Goal: Information Seeking & Learning: Learn about a topic

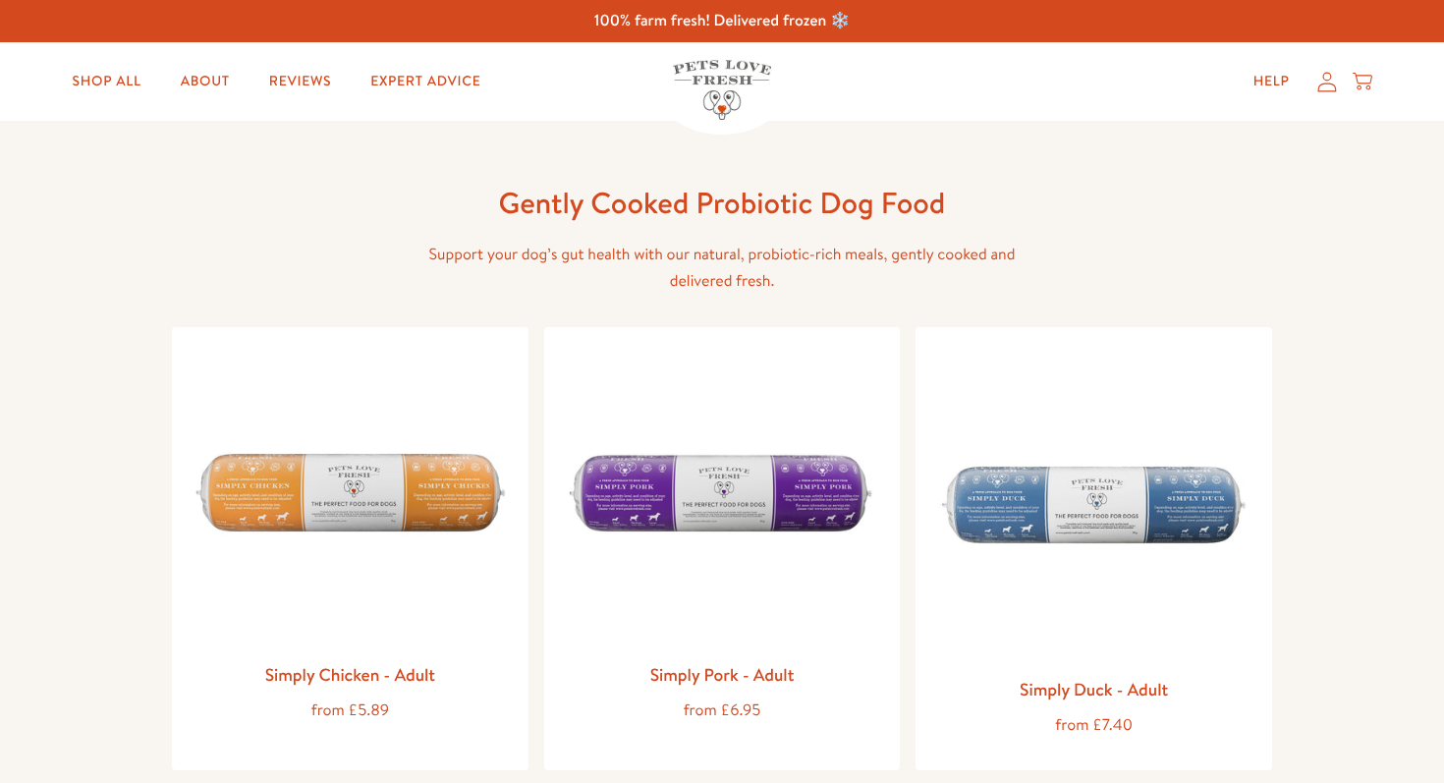
click at [647, 529] on img at bounding box center [722, 498] width 325 height 310
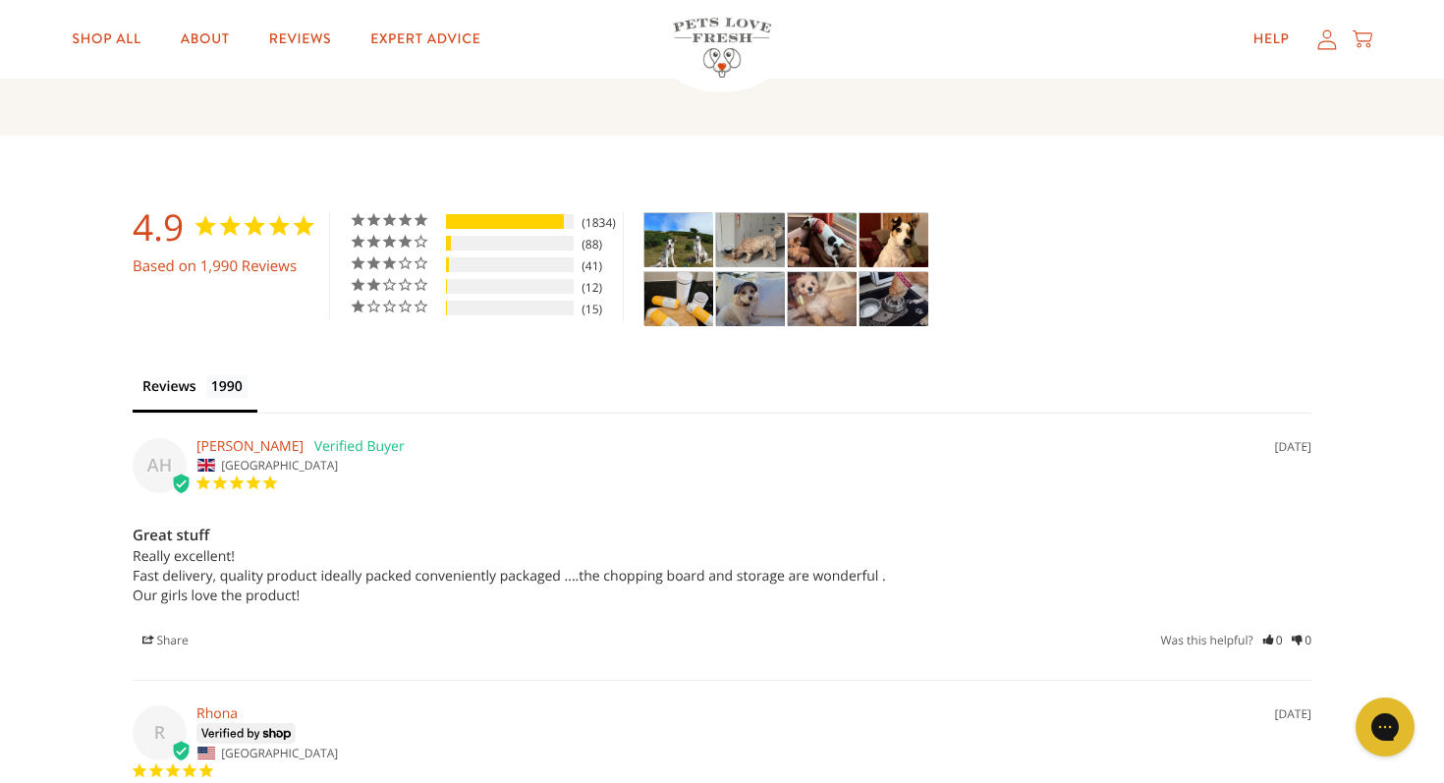
scroll to position [4051, 0]
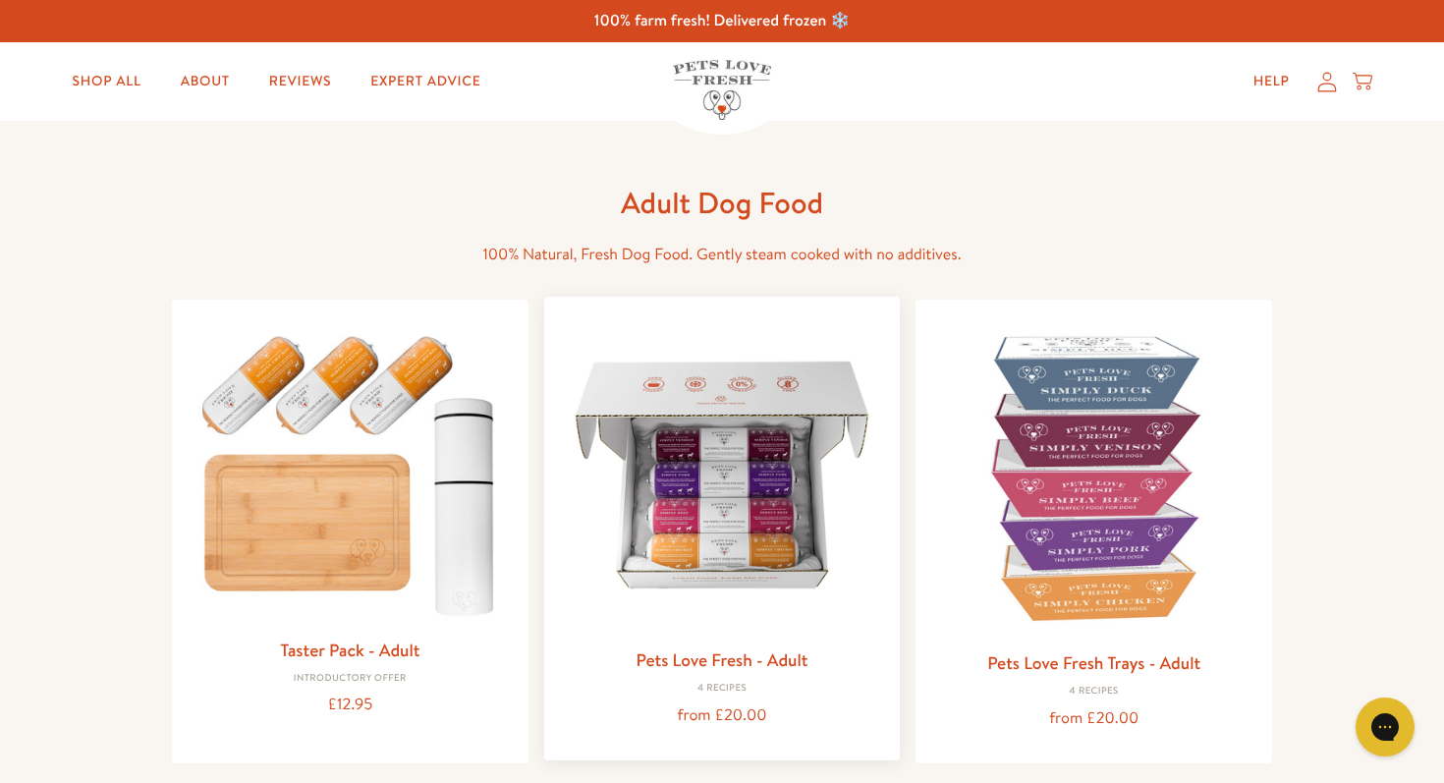
click at [627, 489] on img at bounding box center [722, 474] width 325 height 325
click at [549, 234] on div "Adult Dog Food 100% Natural, Fresh Dog Food. Gently steam cooked with no additi…" at bounding box center [722, 226] width 629 height 84
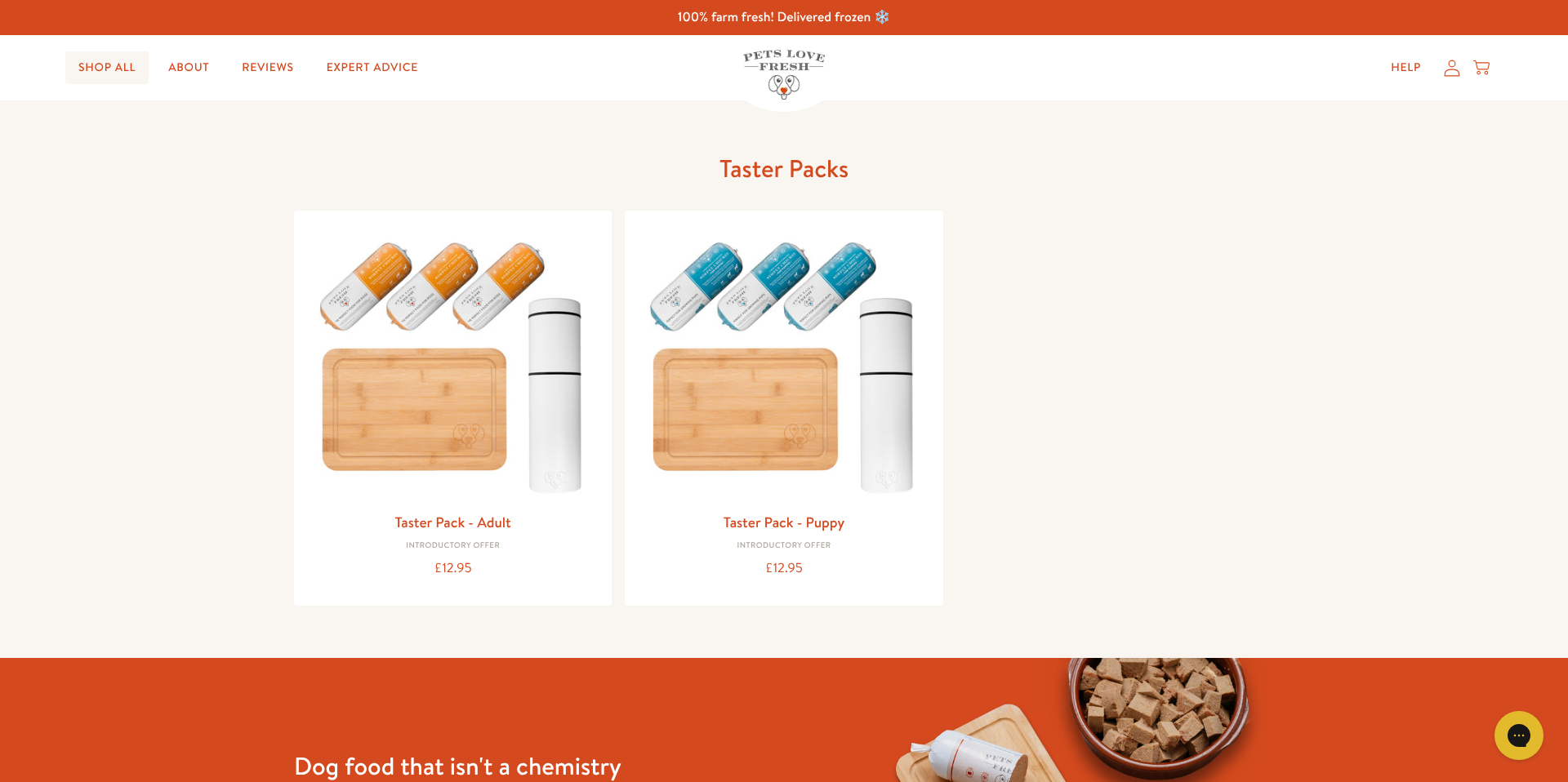
click at [87, 64] on link "Shop All" at bounding box center [107, 67] width 83 height 32
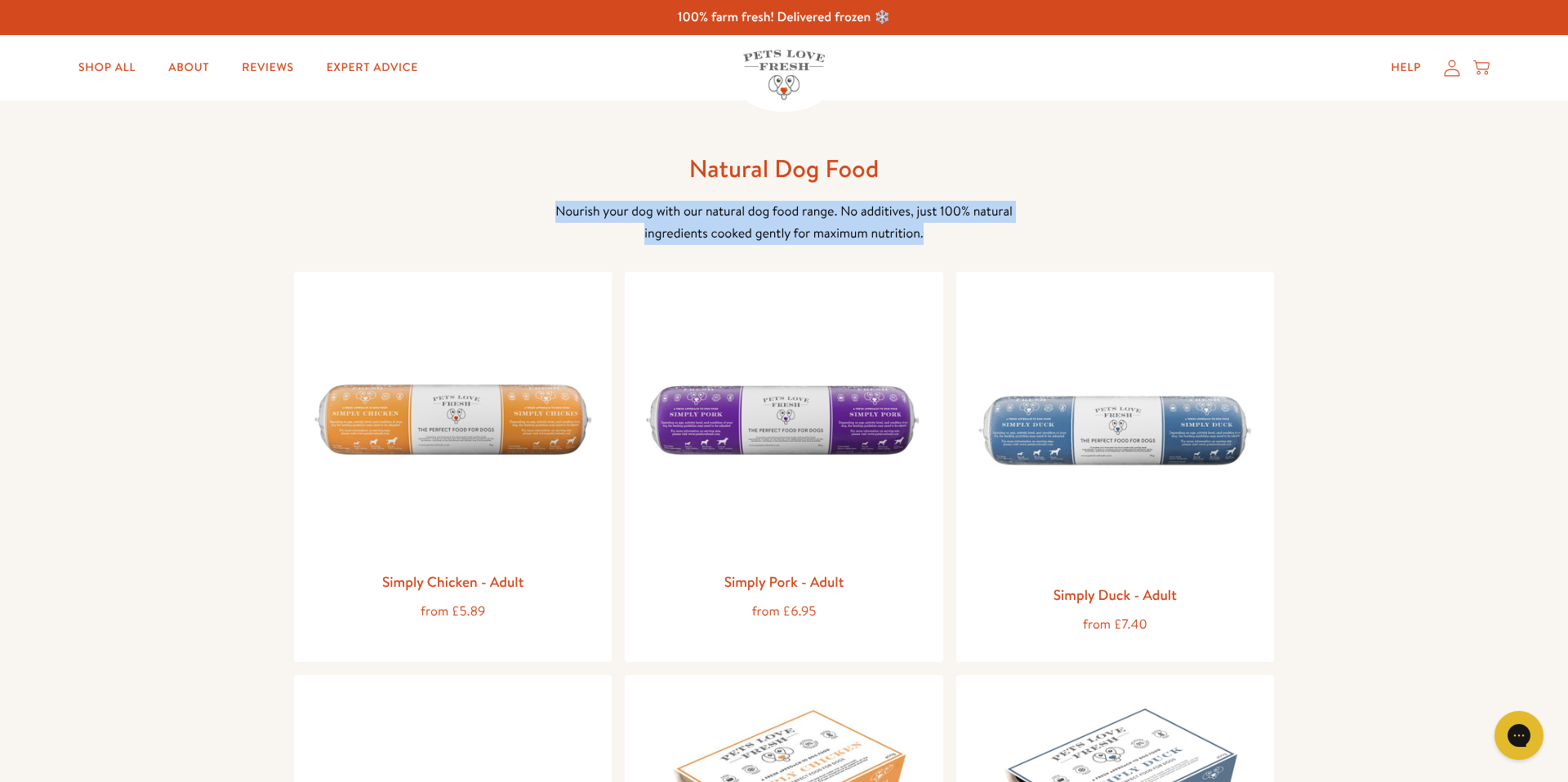
drag, startPoint x: 932, startPoint y: 233, endPoint x: 468, endPoint y: 184, distance: 466.6
click at [650, 157] on h1 "Natural Dog Food" at bounding box center [784, 169] width 523 height 32
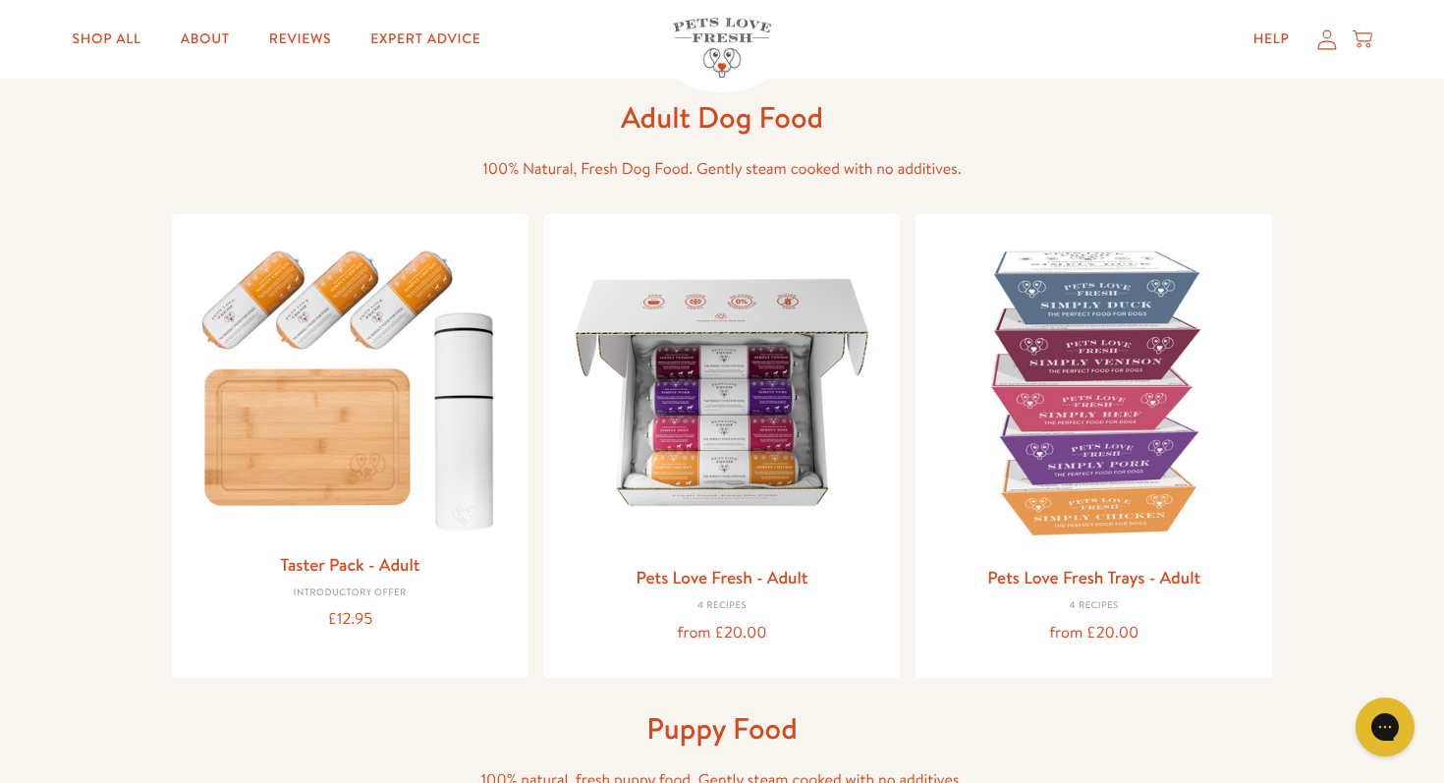
scroll to position [90, 0]
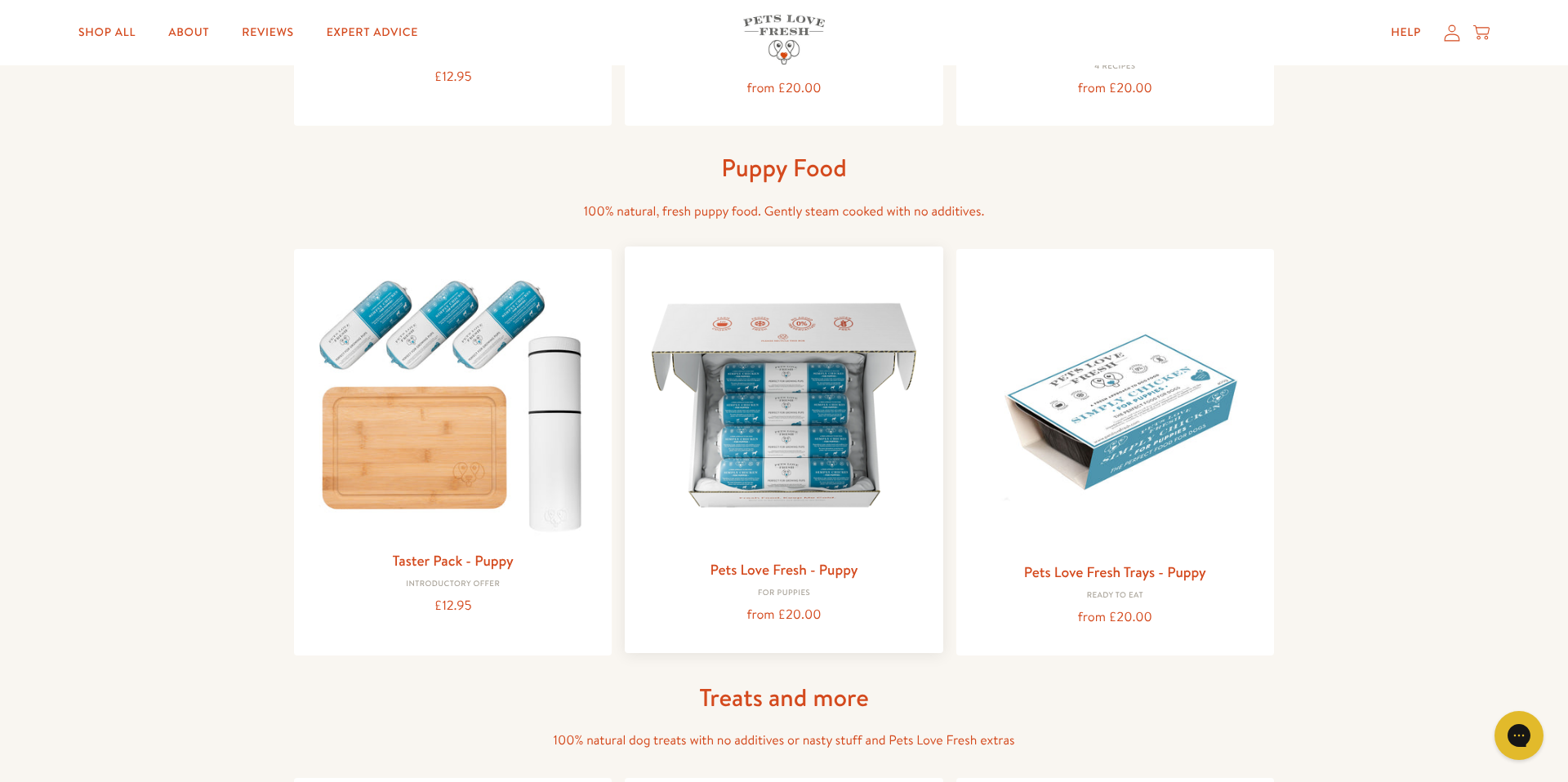
scroll to position [560, 0]
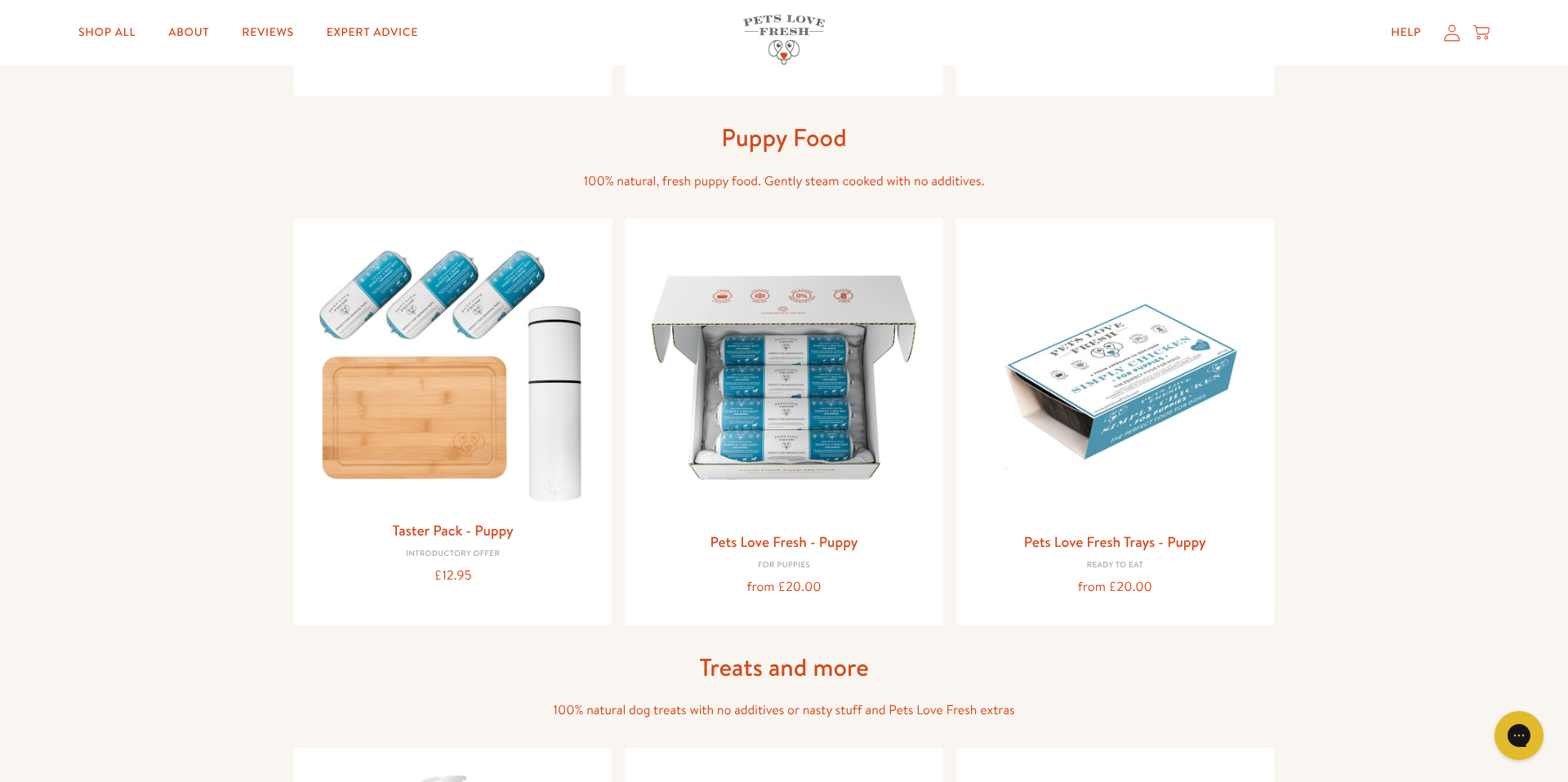
click at [713, 148] on h1 "Puppy Food" at bounding box center [784, 137] width 523 height 32
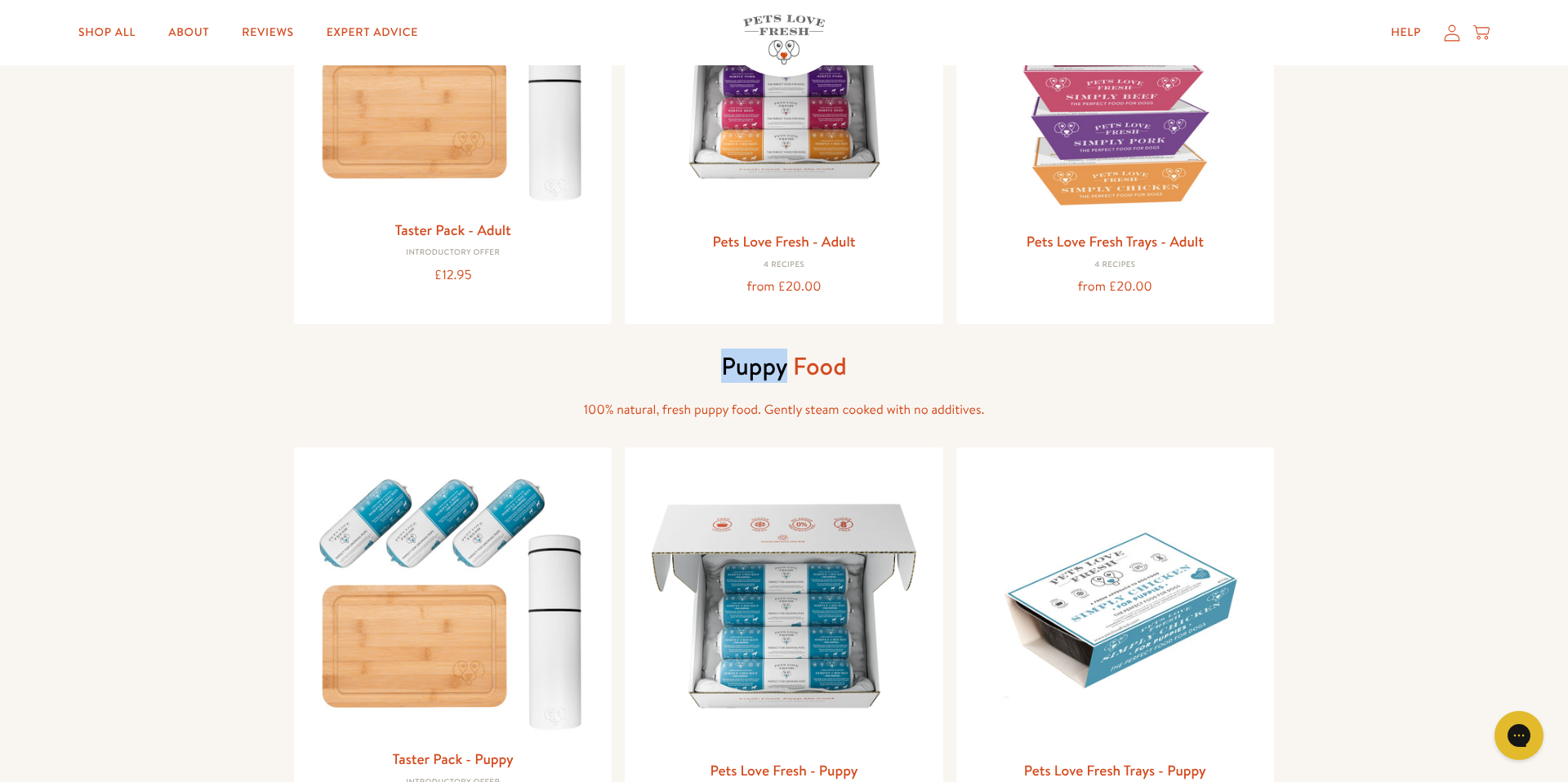
scroll to position [0, 0]
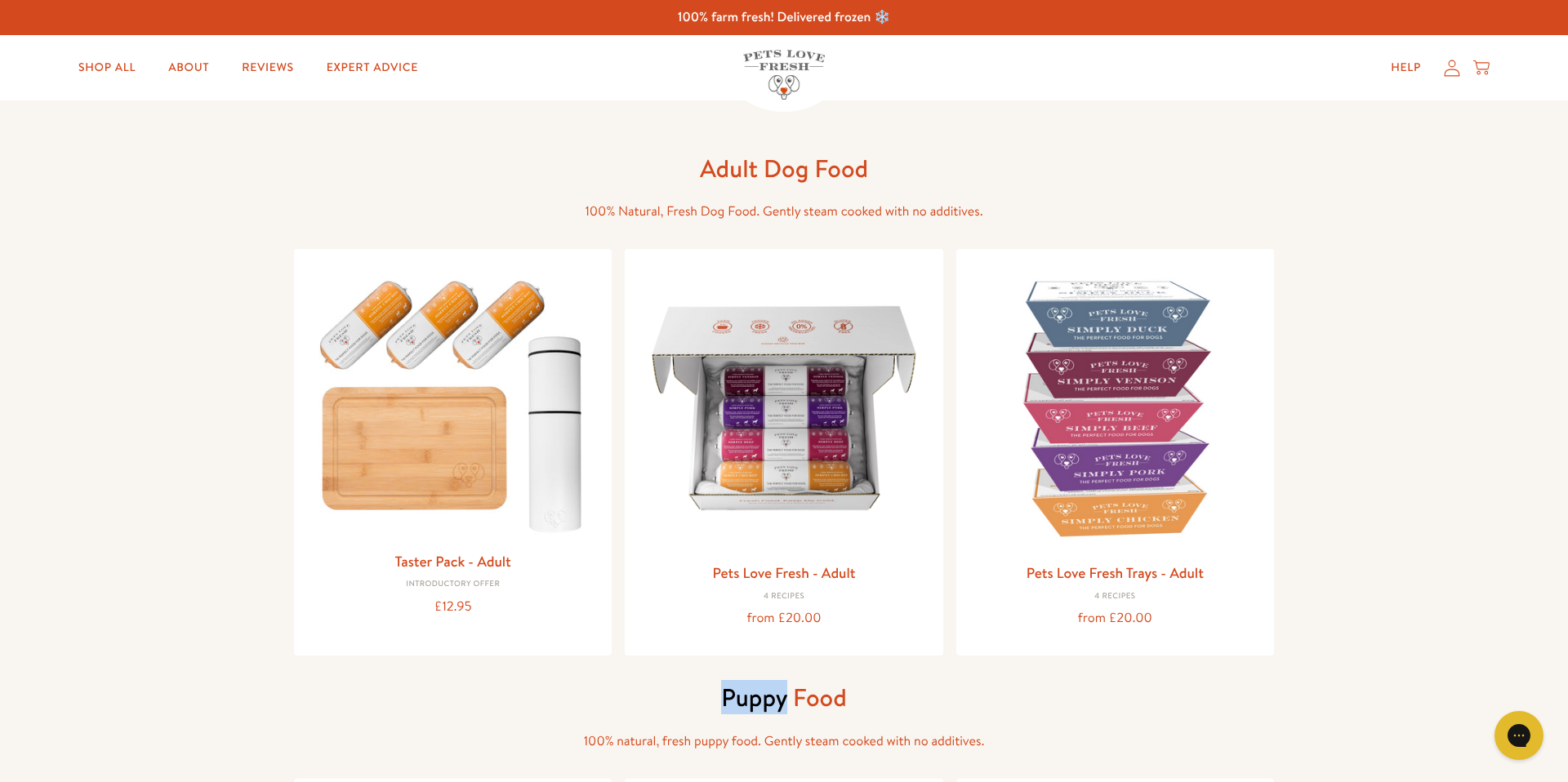
click at [782, 650] on h1 "Puppy Food" at bounding box center [784, 697] width 523 height 32
click at [925, 650] on h1 "Puppy Food" at bounding box center [784, 697] width 523 height 32
click at [805, 206] on span "100% Natural, Fresh Dog Food. Gently steam cooked with no additives." at bounding box center [783, 212] width 397 height 18
drag, startPoint x: 695, startPoint y: 170, endPoint x: 895, endPoint y: 184, distance: 200.5
click at [895, 184] on div "Adult Dog Food 100% Natural, Fresh Dog Food. Gently steam cooked with no additi…" at bounding box center [784, 188] width 523 height 70
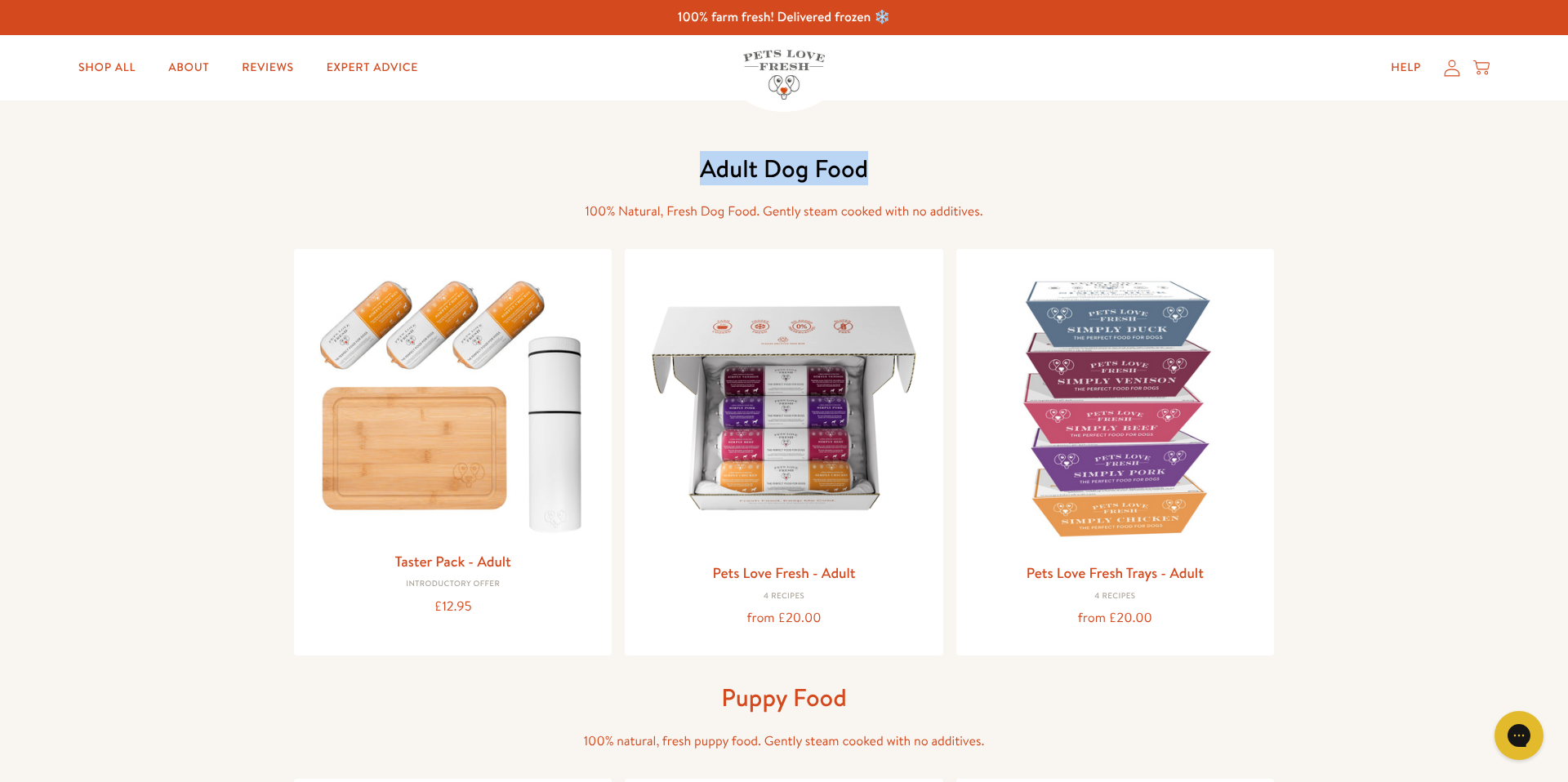
click at [982, 150] on div "Adult Dog Food 100% Natural, Fresh Dog Food. Gently steam cooked with no additi…" at bounding box center [784, 681] width 979 height 1162
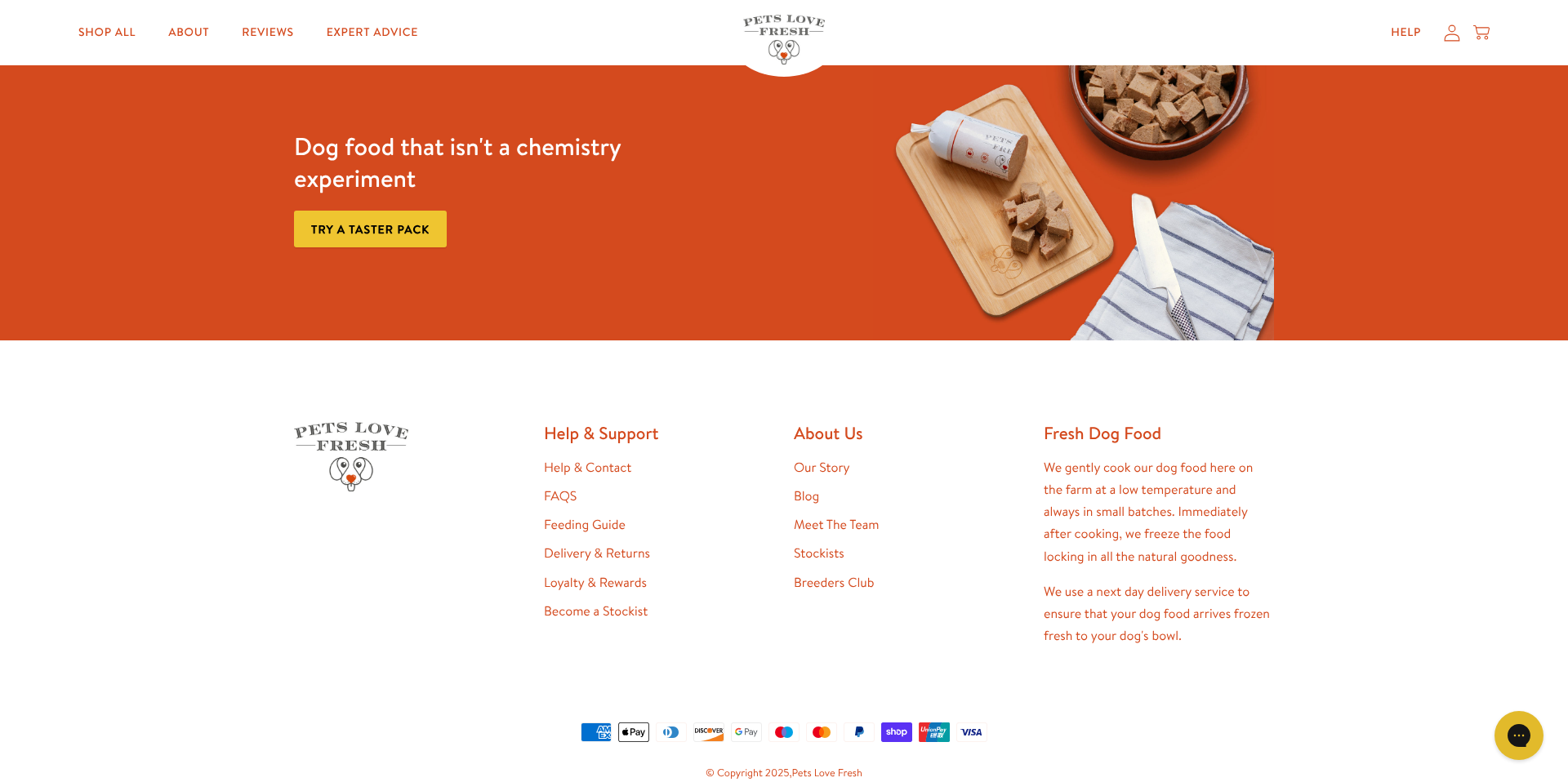
scroll to position [986, 0]
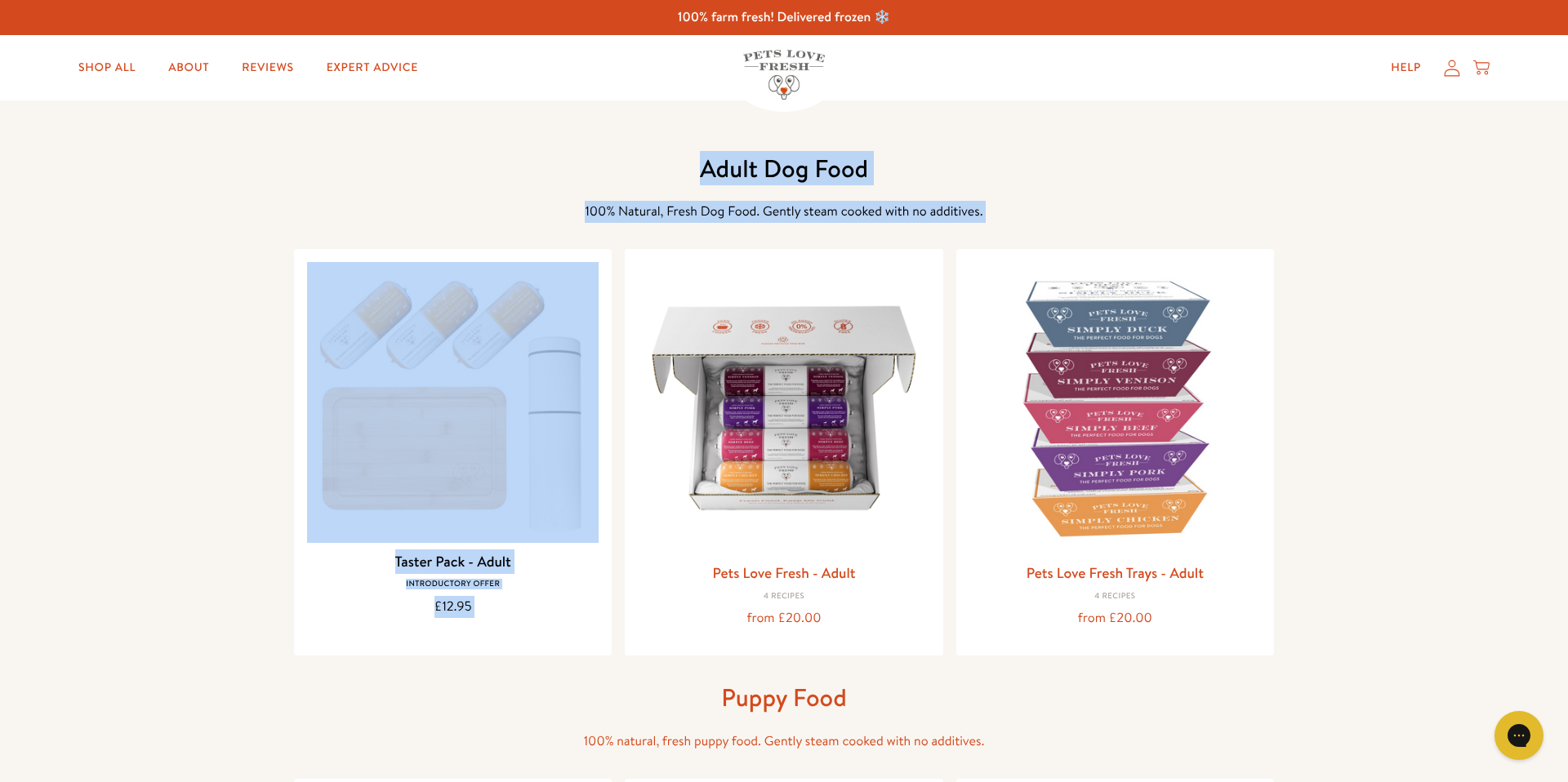
drag, startPoint x: 695, startPoint y: 164, endPoint x: 915, endPoint y: 184, distance: 220.9
click at [910, 200] on div "Adult Dog Food 100% Natural, Fresh Dog Food. Gently steam cooked with no additi…" at bounding box center [784, 188] width 523 height 70
